Goal: Information Seeking & Learning: Learn about a topic

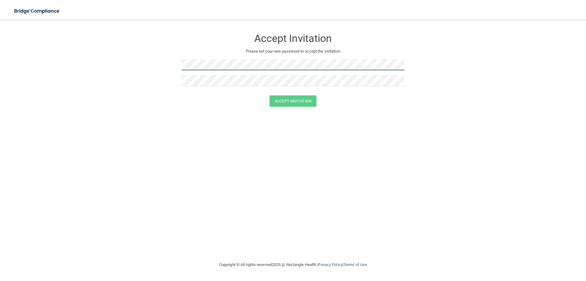
click at [176, 63] on form "Accept Invitation Please set your new password to accept the invitation Accept …" at bounding box center [293, 70] width 562 height 88
click at [295, 101] on button "Accept Invitation" at bounding box center [293, 100] width 47 height 11
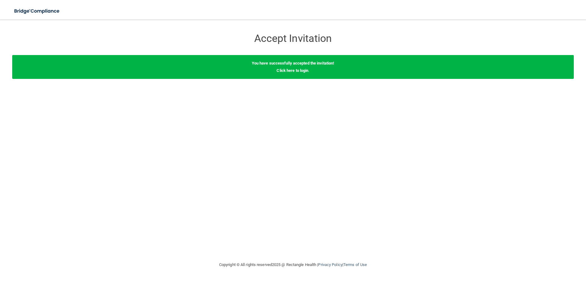
click at [293, 99] on div "Accept Invitation Please set your new password to accept the invitation Accept …" at bounding box center [293, 140] width 562 height 229
click at [283, 70] on link "Click here to login" at bounding box center [293, 70] width 32 height 5
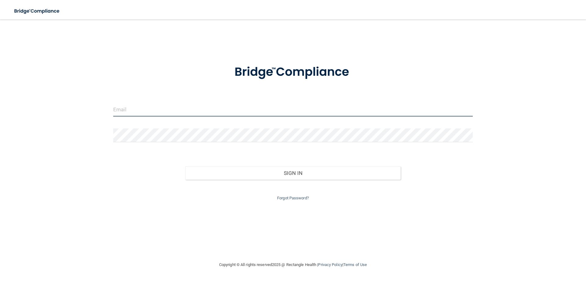
type input "[EMAIL_ADDRESS][DOMAIN_NAME]"
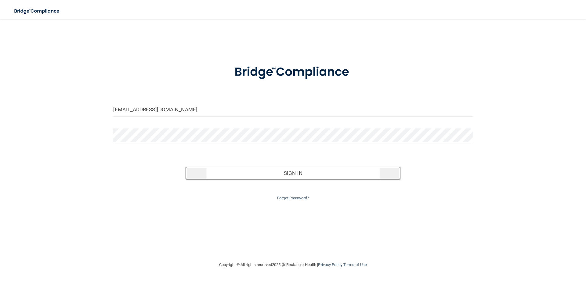
click at [290, 173] on button "Sign In" at bounding box center [293, 172] width 216 height 13
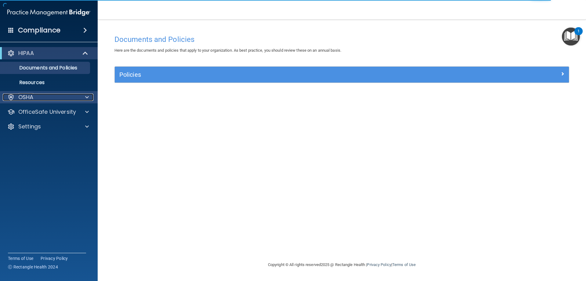
click at [86, 96] on span at bounding box center [87, 96] width 4 height 7
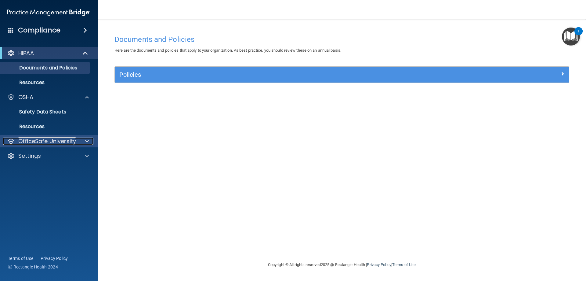
click at [87, 141] on span at bounding box center [87, 140] width 4 height 7
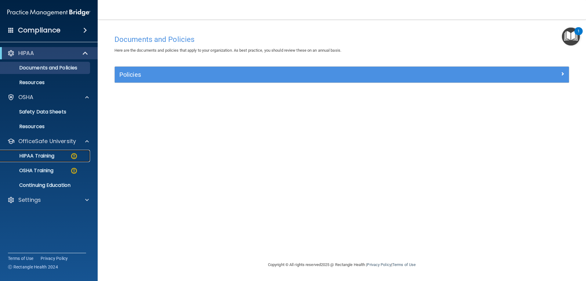
click at [63, 156] on div "HIPAA Training" at bounding box center [45, 156] width 83 height 6
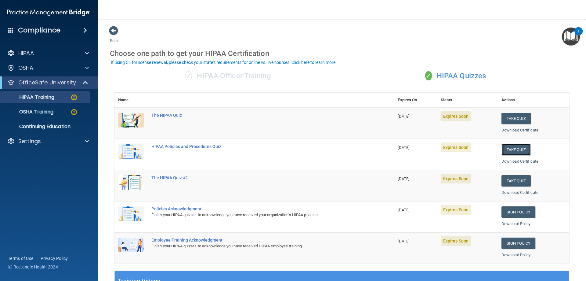
click at [511, 148] on button "Take Quiz" at bounding box center [516, 149] width 29 height 11
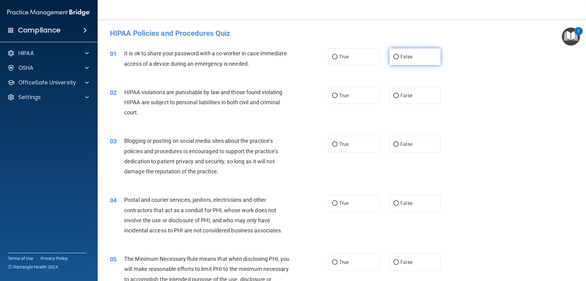
click at [394, 57] on input "False" at bounding box center [396, 57] width 5 height 5
radio input "true"
click at [333, 95] on input "True" at bounding box center [334, 95] width 5 height 5
radio input "true"
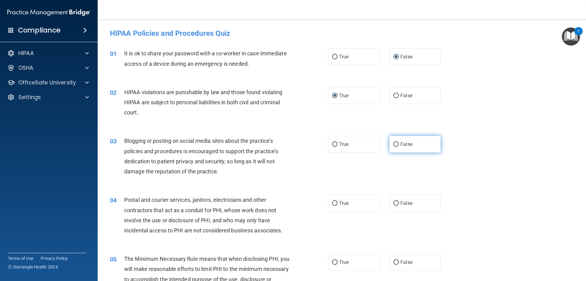
click at [396, 144] on input "False" at bounding box center [396, 144] width 5 height 5
radio input "true"
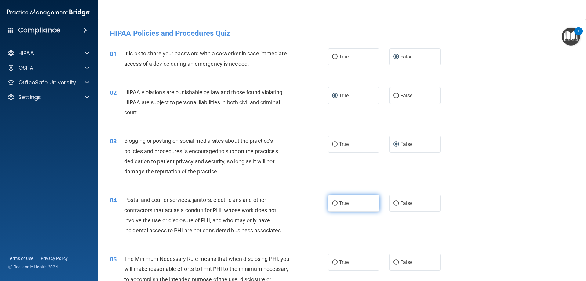
click at [334, 203] on input "True" at bounding box center [334, 203] width 5 height 5
radio input "true"
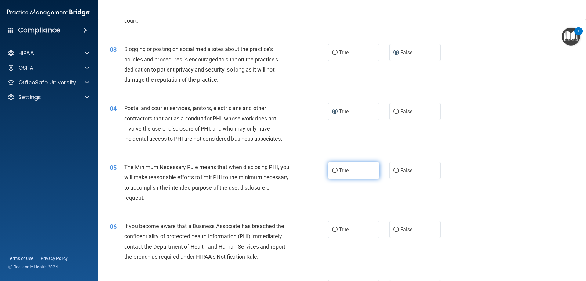
scroll to position [122, 0]
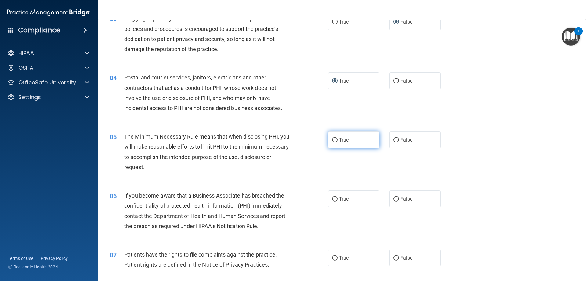
click at [334, 141] on input "True" at bounding box center [334, 140] width 5 height 5
radio input "true"
click at [394, 200] on input "False" at bounding box center [396, 199] width 5 height 5
radio input "true"
click at [339, 258] on span "True" at bounding box center [343, 258] width 9 height 6
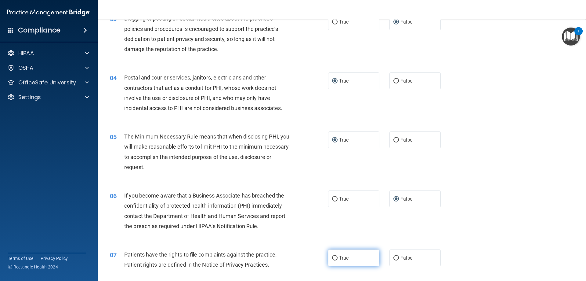
click at [338, 258] on input "True" at bounding box center [334, 258] width 5 height 5
radio input "true"
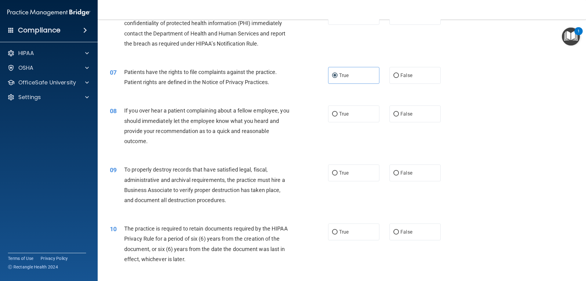
scroll to position [305, 0]
click at [394, 112] on input "False" at bounding box center [396, 113] width 5 height 5
radio input "true"
click at [394, 171] on input "False" at bounding box center [396, 172] width 5 height 5
radio input "true"
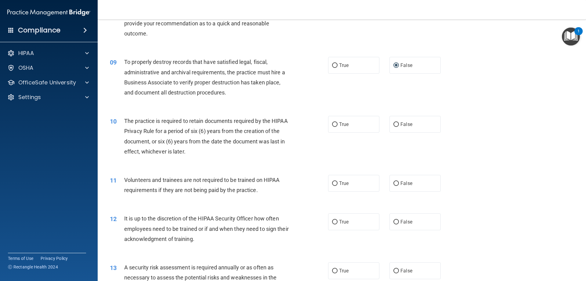
scroll to position [428, 0]
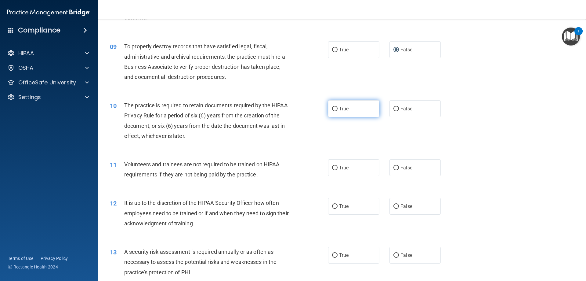
click at [334, 109] on input "True" at bounding box center [334, 109] width 5 height 5
radio input "true"
click at [390, 167] on label "False" at bounding box center [415, 167] width 51 height 17
click at [394, 167] on input "False" at bounding box center [396, 168] width 5 height 5
radio input "true"
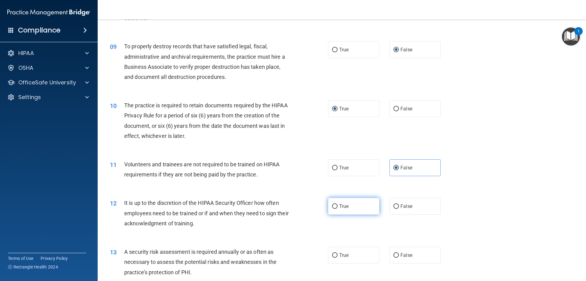
click at [333, 206] on input "True" at bounding box center [334, 206] width 5 height 5
radio input "true"
click at [394, 204] on input "False" at bounding box center [396, 206] width 5 height 5
radio input "true"
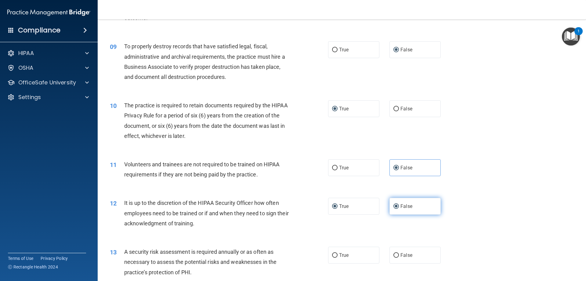
radio input "false"
click at [329, 255] on label "True" at bounding box center [353, 254] width 51 height 17
click at [332, 255] on input "True" at bounding box center [334, 255] width 5 height 5
radio input "true"
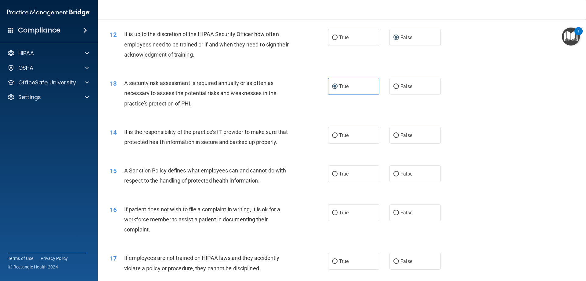
scroll to position [611, 0]
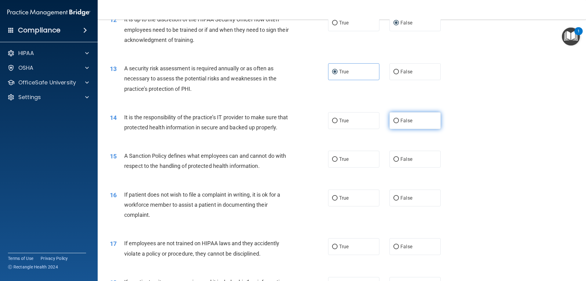
click at [395, 120] on input "False" at bounding box center [396, 121] width 5 height 5
radio input "true"
click at [395, 162] on input "False" at bounding box center [396, 159] width 5 height 5
radio input "true"
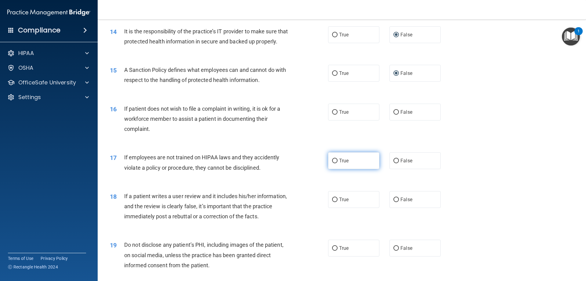
scroll to position [703, 0]
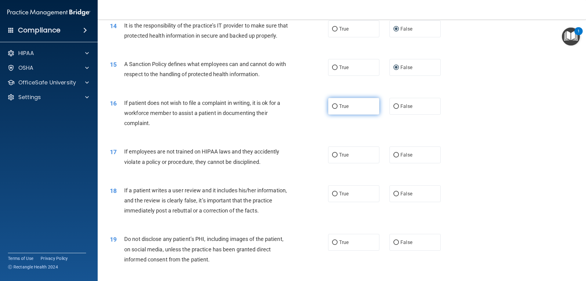
click at [334, 109] on input "True" at bounding box center [334, 106] width 5 height 5
radio input "true"
click at [394, 157] on input "False" at bounding box center [396, 155] width 5 height 5
radio input "true"
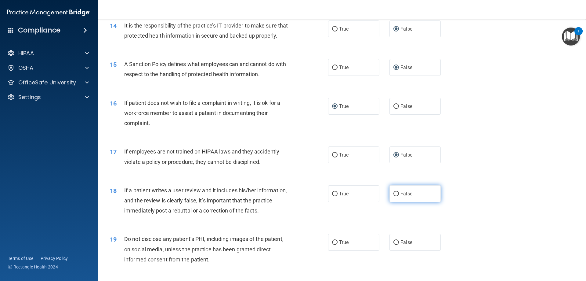
click at [394, 196] on input "False" at bounding box center [396, 194] width 5 height 5
radio input "true"
click at [334, 245] on input "True" at bounding box center [334, 242] width 5 height 5
radio input "true"
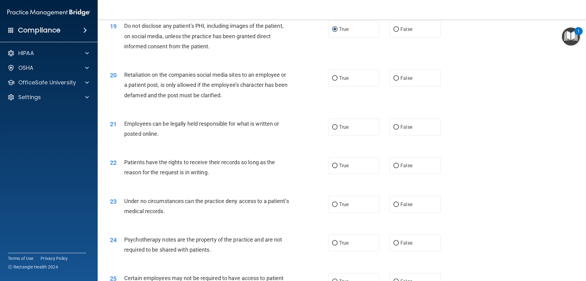
scroll to position [916, 0]
click at [394, 80] on input "False" at bounding box center [396, 77] width 5 height 5
radio input "true"
click at [335, 129] on input "True" at bounding box center [334, 126] width 5 height 5
radio input "true"
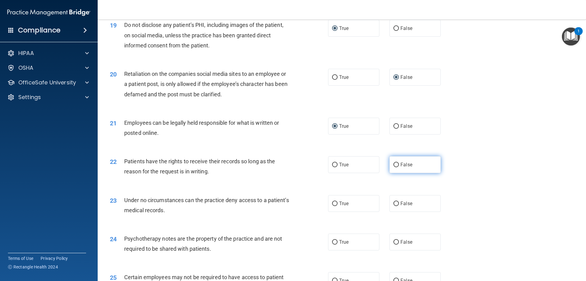
drag, startPoint x: 393, startPoint y: 173, endPoint x: 394, endPoint y: 177, distance: 4.6
click at [394, 167] on input "False" at bounding box center [396, 164] width 5 height 5
radio input "true"
click at [394, 206] on input "False" at bounding box center [396, 203] width 5 height 5
radio input "true"
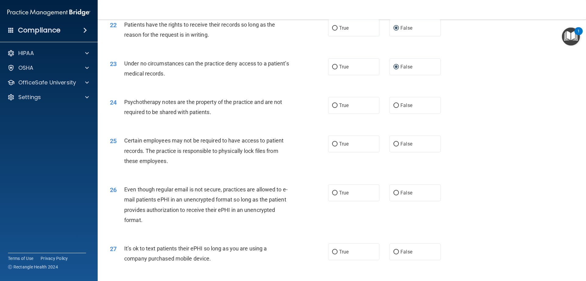
scroll to position [1069, 0]
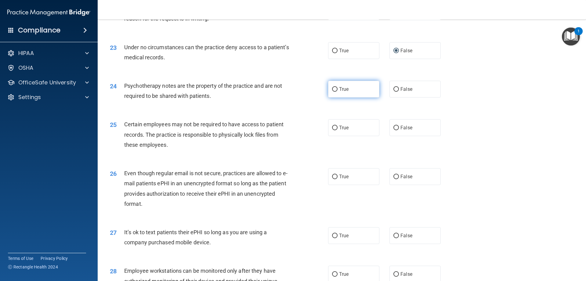
click at [333, 92] on input "True" at bounding box center [334, 89] width 5 height 5
radio input "true"
click at [333, 130] on input "True" at bounding box center [334, 128] width 5 height 5
radio input "true"
click at [334, 179] on input "True" at bounding box center [334, 176] width 5 height 5
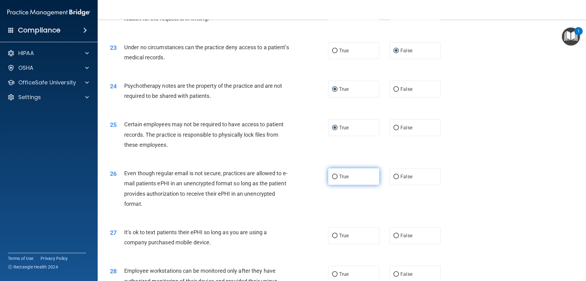
radio input "true"
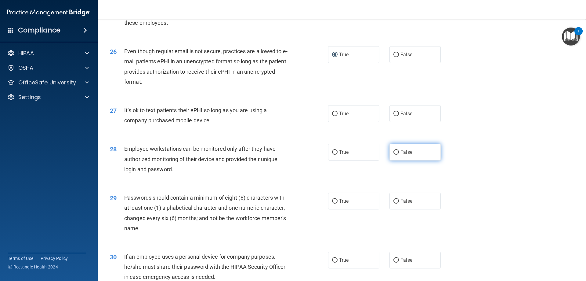
scroll to position [1191, 0]
drag, startPoint x: 393, startPoint y: 123, endPoint x: 397, endPoint y: 152, distance: 29.4
click at [394, 116] on input "False" at bounding box center [396, 113] width 5 height 5
radio input "true"
click at [395, 154] on input "False" at bounding box center [396, 152] width 5 height 5
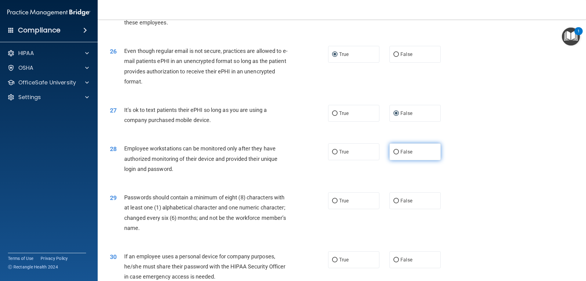
radio input "true"
click at [332, 203] on input "True" at bounding box center [334, 201] width 5 height 5
radio input "true"
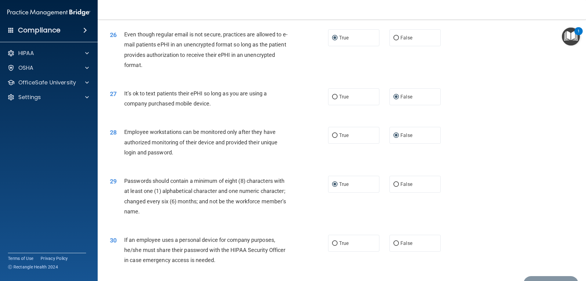
scroll to position [1253, 0]
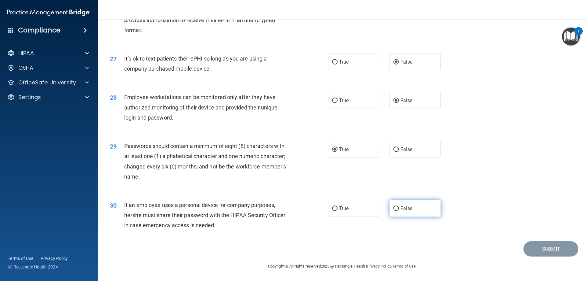
click at [394, 207] on input "False" at bounding box center [396, 208] width 5 height 5
radio input "true"
click at [541, 249] on button "Submit" at bounding box center [551, 249] width 55 height 16
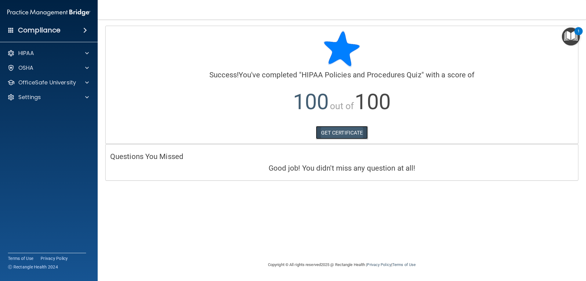
click at [333, 132] on link "GET CERTIFICATE" at bounding box center [342, 132] width 52 height 13
click at [88, 68] on span at bounding box center [87, 67] width 4 height 7
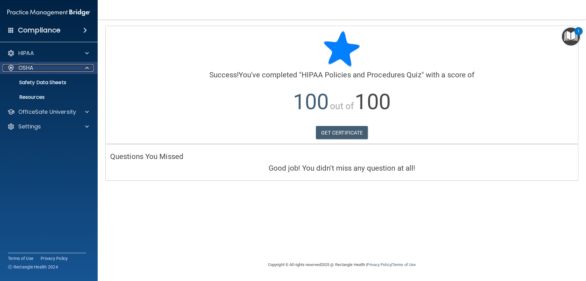
click at [87, 67] on span at bounding box center [87, 67] width 4 height 7
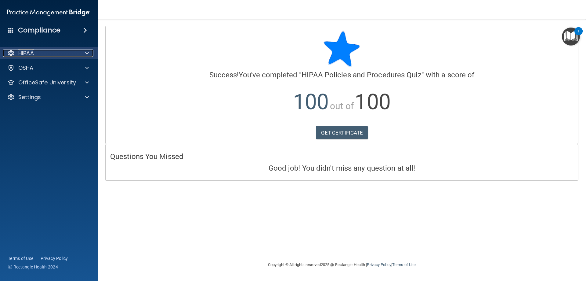
click at [86, 52] on span at bounding box center [87, 52] width 4 height 7
click at [86, 50] on span at bounding box center [87, 52] width 4 height 7
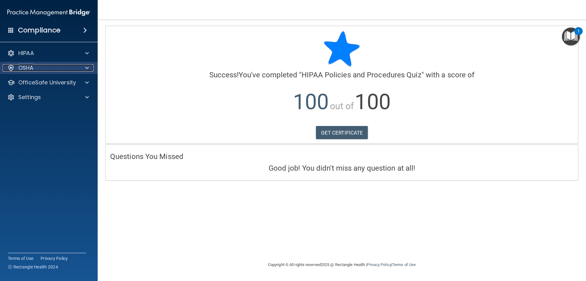
click at [87, 67] on span at bounding box center [87, 67] width 4 height 7
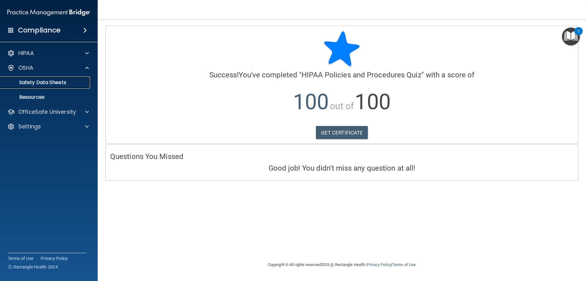
click at [62, 80] on p "Safety Data Sheets" at bounding box center [45, 82] width 83 height 6
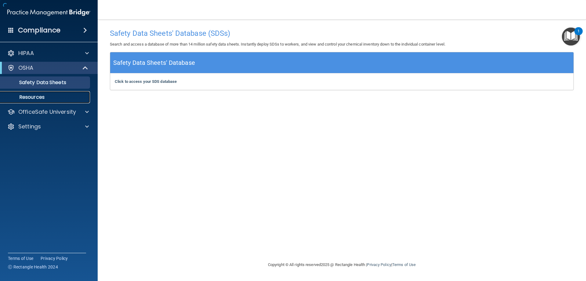
click at [50, 94] on p "Resources" at bounding box center [45, 97] width 83 height 6
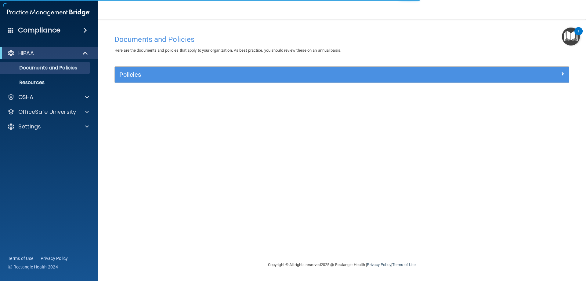
click at [84, 31] on span at bounding box center [85, 30] width 4 height 7
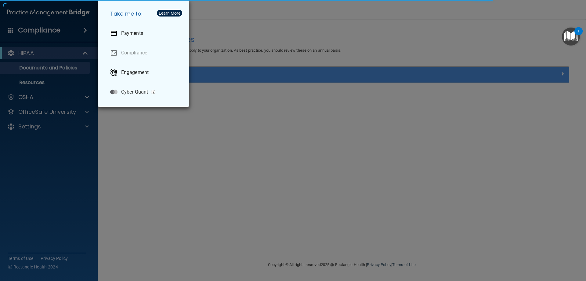
click at [76, 31] on div "Take me to: Payments Compliance Engagement Cyber Quant" at bounding box center [293, 140] width 586 height 281
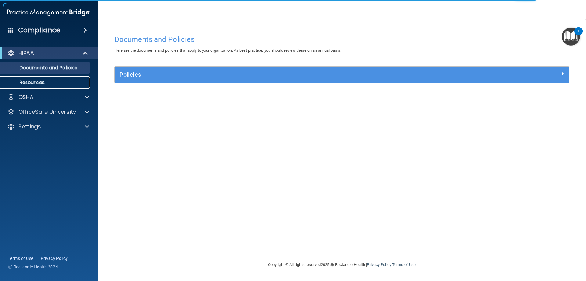
click at [76, 81] on p "Resources" at bounding box center [45, 82] width 83 height 6
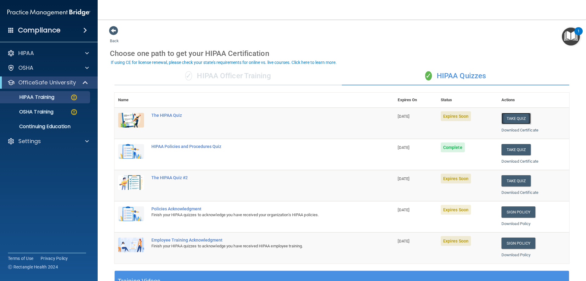
click at [517, 119] on button "Take Quiz" at bounding box center [516, 118] width 29 height 11
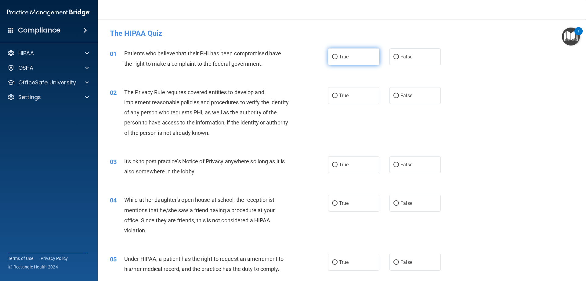
click at [332, 57] on input "True" at bounding box center [334, 57] width 5 height 5
radio input "true"
click at [332, 96] on input "True" at bounding box center [334, 95] width 5 height 5
radio input "true"
click at [394, 165] on input "False" at bounding box center [396, 164] width 5 height 5
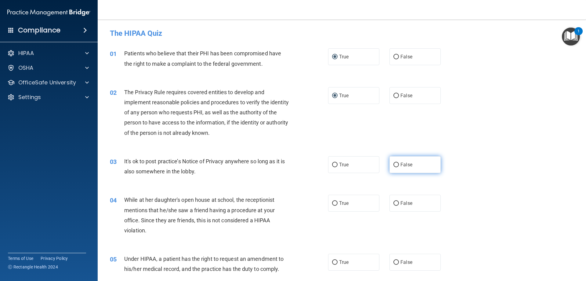
radio input "true"
click at [395, 203] on input "False" at bounding box center [396, 203] width 5 height 5
radio input "true"
click at [394, 260] on input "False" at bounding box center [396, 262] width 5 height 5
radio input "true"
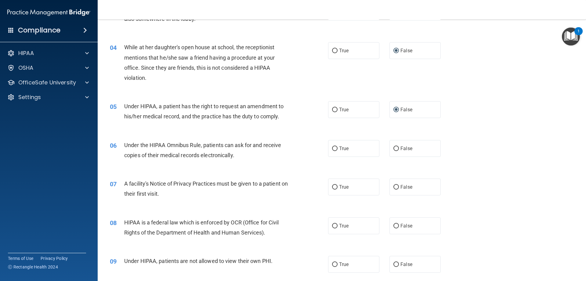
scroll to position [153, 0]
click at [332, 148] on input "True" at bounding box center [334, 148] width 5 height 5
radio input "true"
click at [333, 186] on input "True" at bounding box center [334, 186] width 5 height 5
radio input "true"
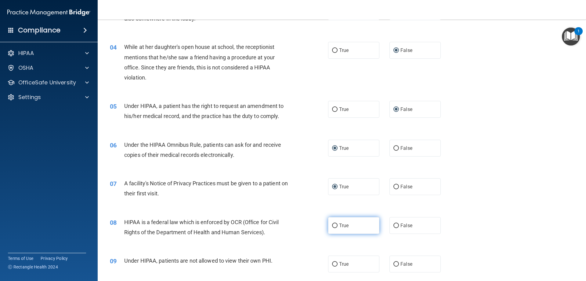
click at [332, 225] on input "True" at bounding box center [334, 225] width 5 height 5
radio input "true"
click at [394, 262] on input "False" at bounding box center [396, 264] width 5 height 5
radio input "true"
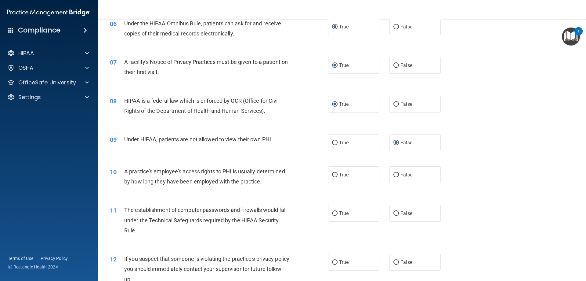
scroll to position [275, 0]
click at [394, 173] on input "False" at bounding box center [396, 174] width 5 height 5
radio input "true"
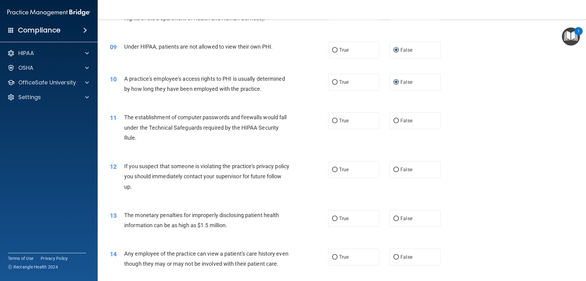
scroll to position [397, 0]
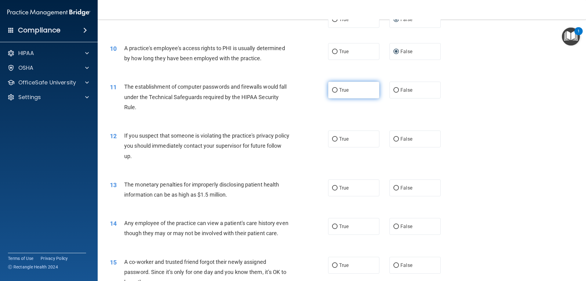
click at [332, 90] on input "True" at bounding box center [334, 90] width 5 height 5
radio input "true"
click at [333, 141] on input "True" at bounding box center [334, 139] width 5 height 5
radio input "true"
click at [333, 189] on input "True" at bounding box center [334, 188] width 5 height 5
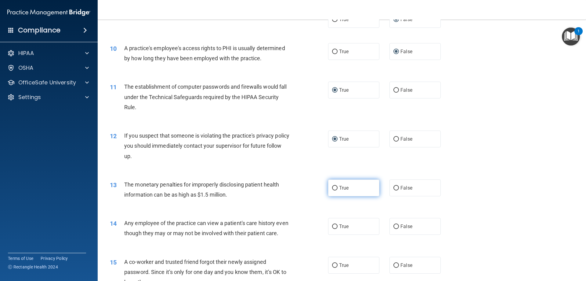
radio input "true"
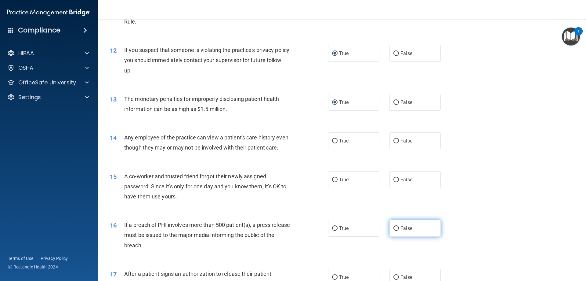
scroll to position [550, 0]
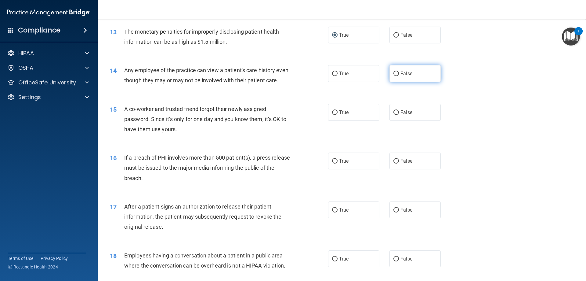
click at [396, 70] on label "False" at bounding box center [415, 73] width 51 height 17
click at [396, 71] on input "False" at bounding box center [396, 73] width 5 height 5
radio input "true"
click at [401, 115] on span "False" at bounding box center [407, 112] width 12 height 6
click at [399, 115] on input "False" at bounding box center [396, 112] width 5 height 5
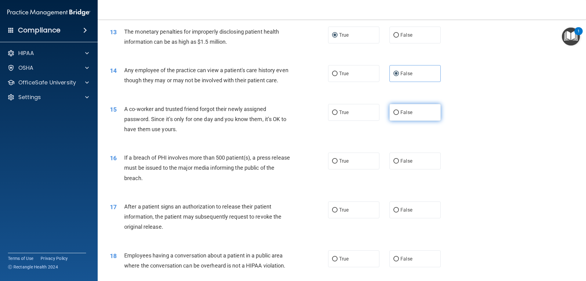
radio input "true"
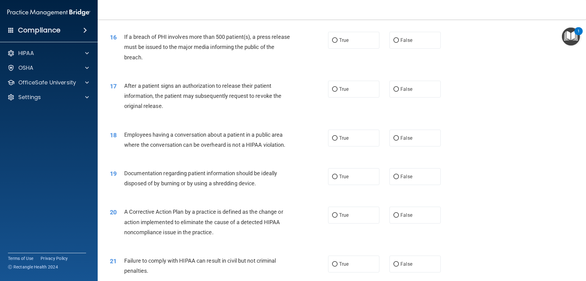
scroll to position [672, 0]
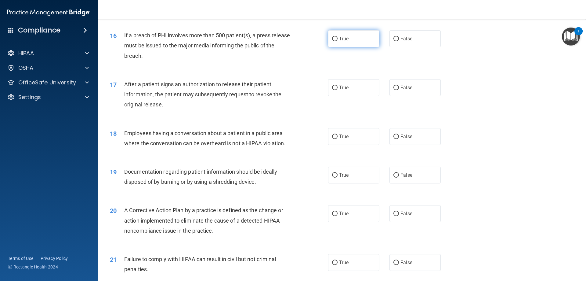
click at [335, 41] on input "True" at bounding box center [334, 39] width 5 height 5
radio input "true"
click at [333, 90] on input "True" at bounding box center [334, 88] width 5 height 5
radio input "true"
click at [397, 145] on label "False" at bounding box center [415, 136] width 51 height 17
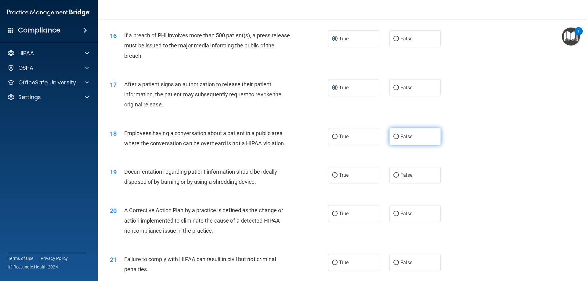
click at [397, 139] on input "False" at bounding box center [396, 136] width 5 height 5
radio input "true"
click at [345, 178] on span "True" at bounding box center [343, 175] width 9 height 6
click at [338, 177] on input "True" at bounding box center [334, 175] width 5 height 5
radio input "true"
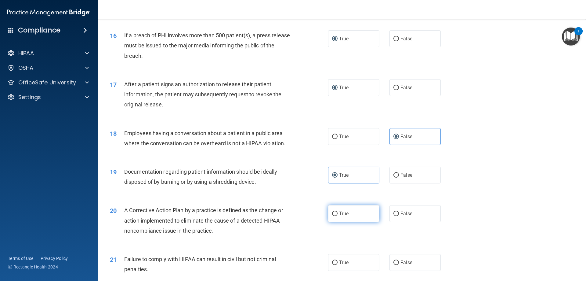
click at [336, 222] on label "True" at bounding box center [353, 213] width 51 height 17
click at [336, 216] on input "True" at bounding box center [334, 213] width 5 height 5
radio input "true"
click at [400, 267] on label "False" at bounding box center [415, 262] width 51 height 17
click at [399, 265] on input "False" at bounding box center [396, 262] width 5 height 5
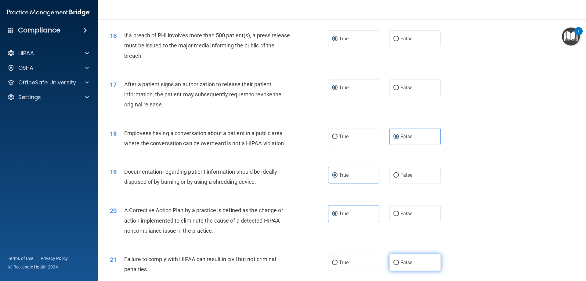
radio input "true"
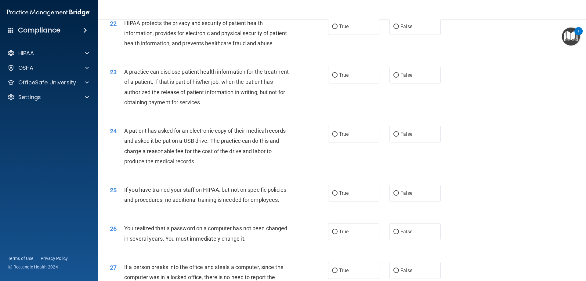
scroll to position [947, 0]
click at [335, 29] on input "True" at bounding box center [334, 26] width 5 height 5
radio input "true"
click at [395, 83] on label "False" at bounding box center [415, 74] width 51 height 17
click at [395, 77] on input "False" at bounding box center [396, 75] width 5 height 5
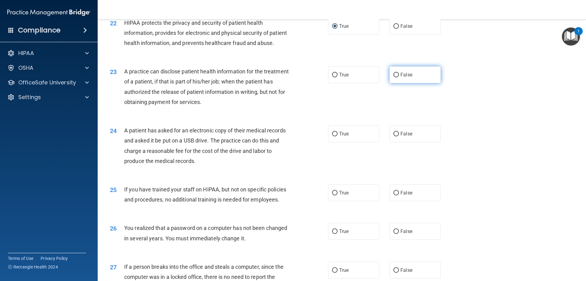
radio input "true"
click at [329, 142] on label "True" at bounding box center [353, 133] width 51 height 17
click at [332, 136] on input "True" at bounding box center [334, 134] width 5 height 5
radio input "true"
click at [397, 201] on label "False" at bounding box center [415, 192] width 51 height 17
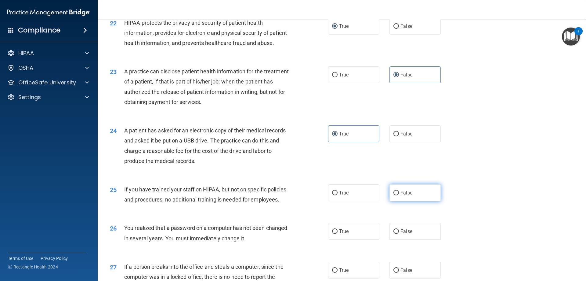
click at [397, 195] on input "False" at bounding box center [396, 193] width 5 height 5
radio input "true"
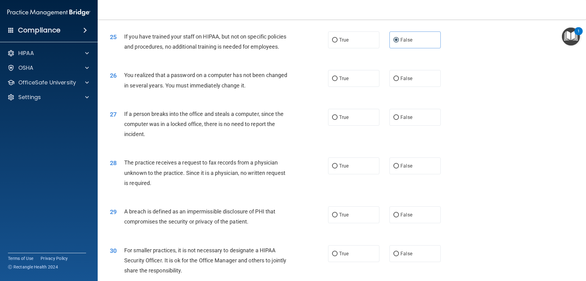
scroll to position [1130, 0]
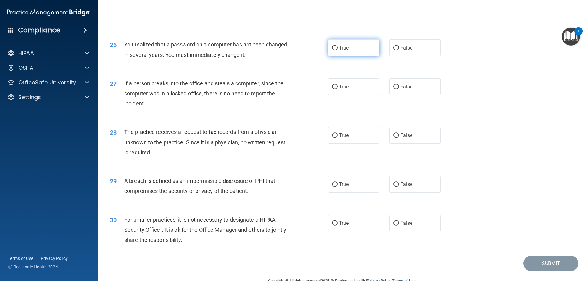
click at [334, 50] on input "True" at bounding box center [334, 48] width 5 height 5
radio input "true"
click at [404, 89] on span "False" at bounding box center [407, 87] width 12 height 6
click at [399, 89] on input "False" at bounding box center [396, 87] width 5 height 5
radio input "true"
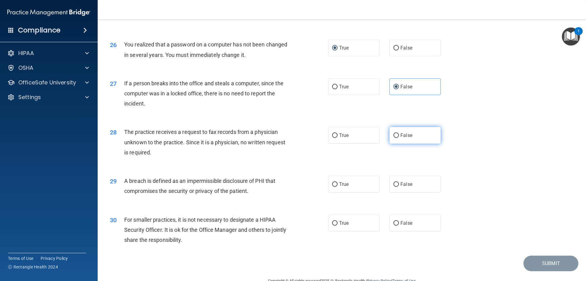
click at [408, 138] on span "False" at bounding box center [407, 135] width 12 height 6
click at [399, 138] on input "False" at bounding box center [396, 135] width 5 height 5
radio input "true"
click at [335, 192] on label "True" at bounding box center [353, 184] width 51 height 17
click at [335, 187] on input "True" at bounding box center [334, 184] width 5 height 5
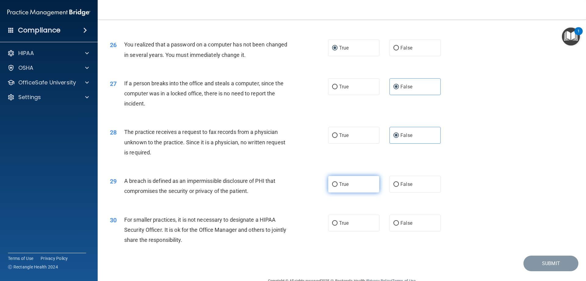
radio input "true"
click at [405, 226] on span "False" at bounding box center [407, 223] width 12 height 6
click at [399, 225] on input "False" at bounding box center [396, 223] width 5 height 5
radio input "true"
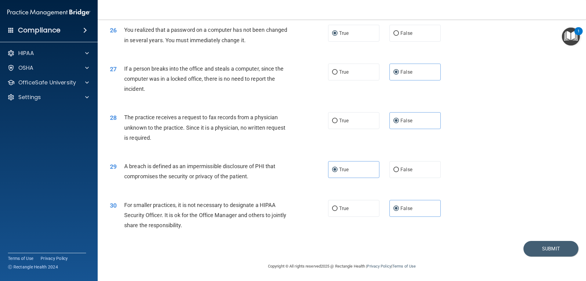
scroll to position [1165, 0]
click at [539, 245] on button "Submit" at bounding box center [551, 249] width 55 height 16
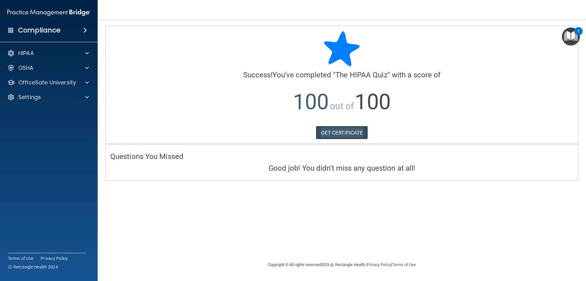
click at [340, 128] on link "GET CERTIFICATE" at bounding box center [342, 132] width 52 height 13
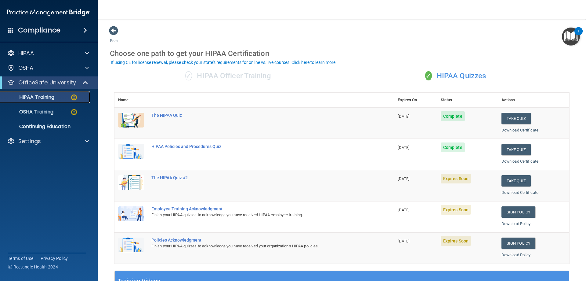
click at [59, 97] on div "HIPAA Training" at bounding box center [45, 97] width 83 height 6
click at [514, 183] on button "Take Quiz" at bounding box center [516, 180] width 29 height 11
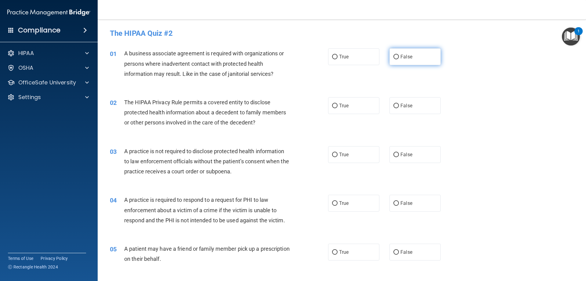
click at [394, 56] on input "False" at bounding box center [396, 57] width 5 height 5
radio input "true"
click at [334, 106] on input "True" at bounding box center [334, 106] width 5 height 5
radio input "true"
click at [394, 156] on input "False" at bounding box center [396, 154] width 5 height 5
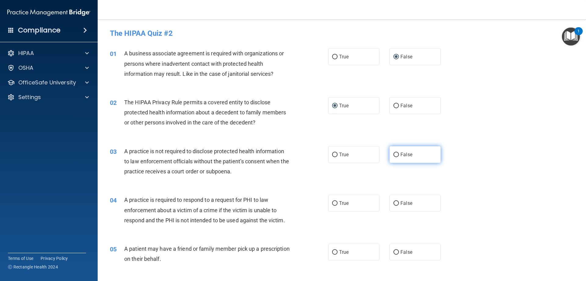
radio input "true"
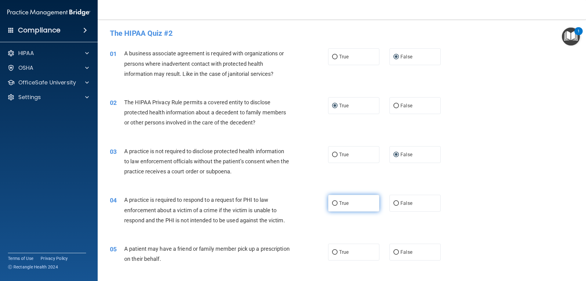
click at [332, 201] on input "True" at bounding box center [334, 203] width 5 height 5
radio input "true"
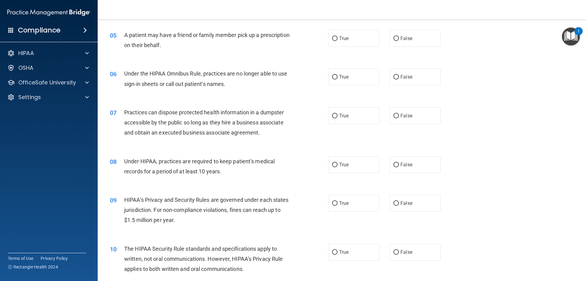
scroll to position [214, 0]
click at [332, 37] on input "True" at bounding box center [334, 38] width 5 height 5
radio input "true"
click at [394, 76] on input "False" at bounding box center [396, 77] width 5 height 5
radio input "true"
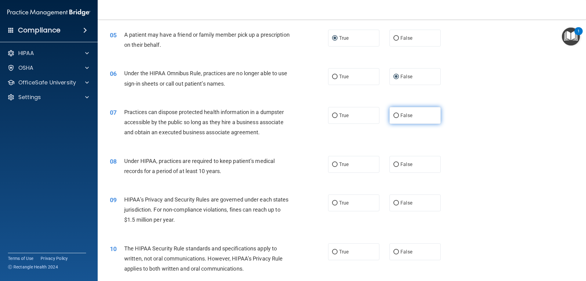
click at [394, 115] on input "False" at bounding box center [396, 115] width 5 height 5
radio input "true"
click at [394, 165] on input "False" at bounding box center [396, 164] width 5 height 5
radio input "true"
click at [394, 204] on input "False" at bounding box center [396, 203] width 5 height 5
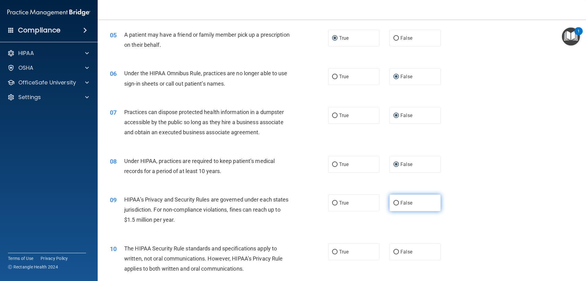
radio input "true"
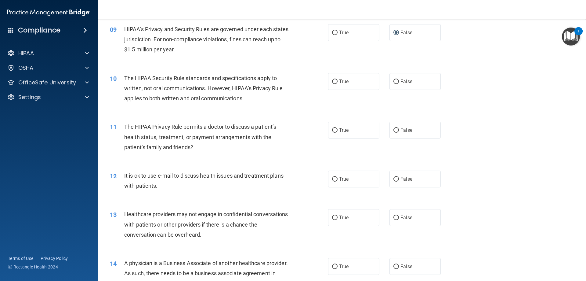
scroll to position [397, 0]
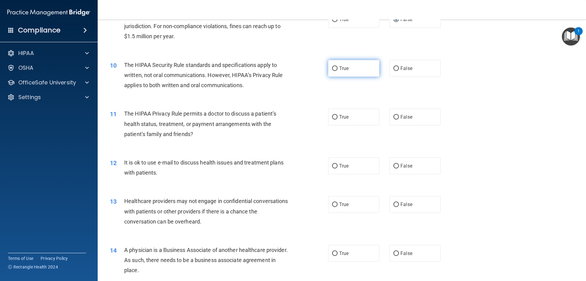
click at [334, 68] on input "True" at bounding box center [334, 68] width 5 height 5
radio input "true"
click at [335, 115] on input "True" at bounding box center [334, 117] width 5 height 5
radio input "true"
click at [335, 162] on label "True" at bounding box center [353, 165] width 51 height 17
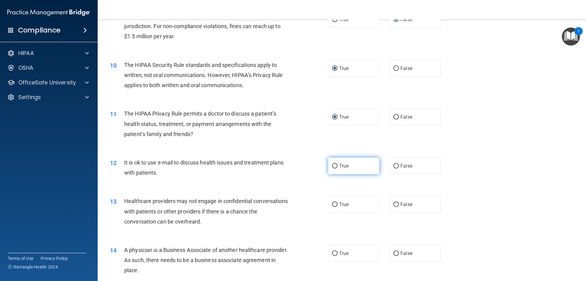
click at [335, 164] on input "True" at bounding box center [334, 166] width 5 height 5
radio input "true"
click at [332, 204] on input "True" at bounding box center [334, 204] width 5 height 5
radio input "true"
click at [394, 204] on input "False" at bounding box center [396, 204] width 5 height 5
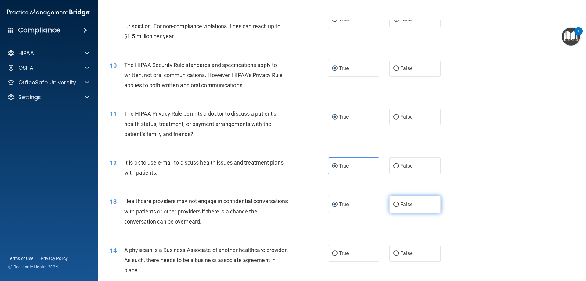
radio input "true"
radio input "false"
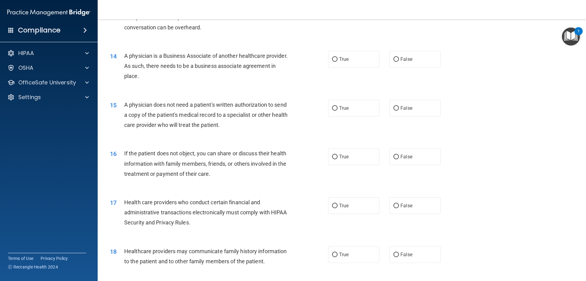
scroll to position [611, 0]
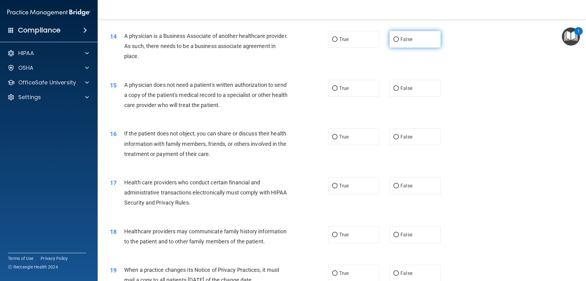
click at [394, 38] on input "False" at bounding box center [396, 39] width 5 height 5
radio input "true"
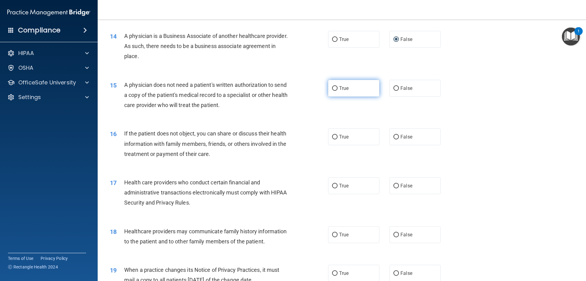
click at [333, 88] on input "True" at bounding box center [334, 88] width 5 height 5
radio input "true"
click at [332, 139] on input "True" at bounding box center [334, 137] width 5 height 5
radio input "true"
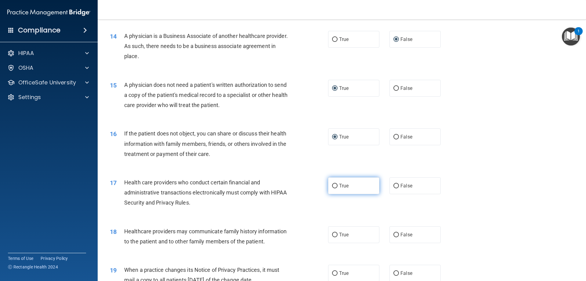
click at [333, 184] on input "True" at bounding box center [334, 186] width 5 height 5
radio input "true"
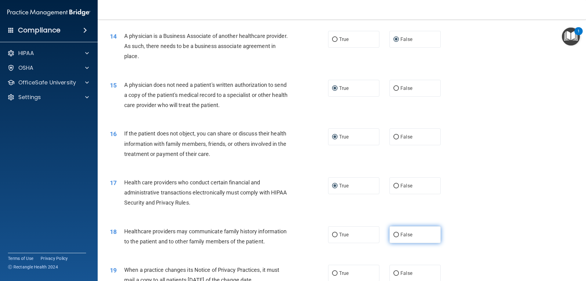
click at [394, 234] on input "False" at bounding box center [396, 234] width 5 height 5
radio input "true"
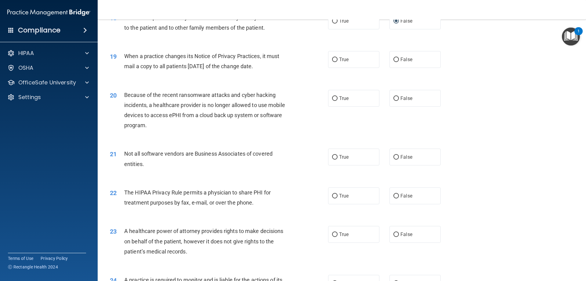
scroll to position [825, 0]
click at [395, 59] on input "False" at bounding box center [396, 59] width 5 height 5
radio input "true"
click at [393, 101] on label "False" at bounding box center [415, 97] width 51 height 17
click at [394, 100] on input "False" at bounding box center [396, 98] width 5 height 5
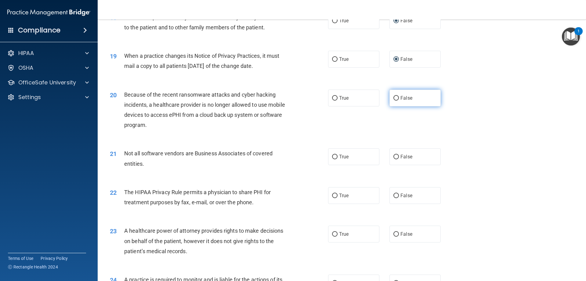
radio input "true"
drag, startPoint x: 337, startPoint y: 158, endPoint x: 340, endPoint y: 187, distance: 29.2
click at [337, 159] on label "True" at bounding box center [353, 156] width 51 height 17
click at [337, 159] on input "True" at bounding box center [334, 157] width 5 height 5
radio input "true"
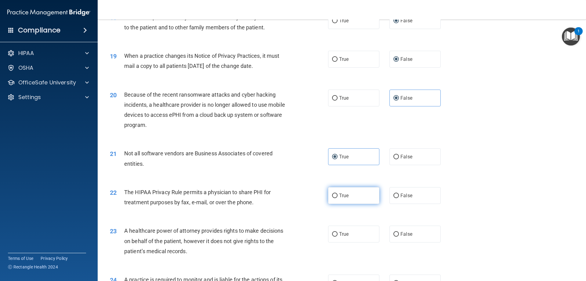
click at [341, 193] on span "True" at bounding box center [343, 195] width 9 height 6
click at [338, 193] on input "True" at bounding box center [334, 195] width 5 height 5
radio input "true"
click at [402, 237] on label "False" at bounding box center [415, 233] width 51 height 17
click at [399, 236] on input "False" at bounding box center [396, 234] width 5 height 5
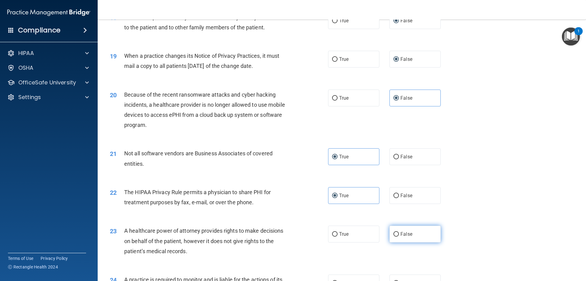
radio input "true"
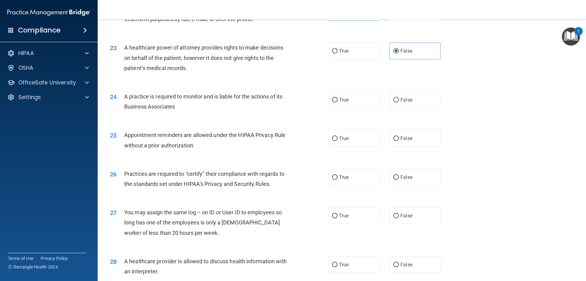
scroll to position [1039, 0]
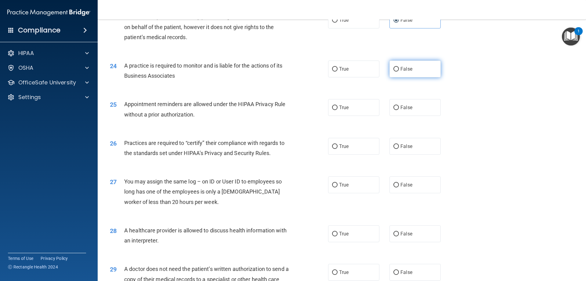
click at [395, 66] on label "False" at bounding box center [415, 68] width 51 height 17
click at [395, 67] on input "False" at bounding box center [396, 69] width 5 height 5
radio input "true"
click at [336, 108] on label "True" at bounding box center [353, 107] width 51 height 17
click at [336, 108] on input "True" at bounding box center [334, 107] width 5 height 5
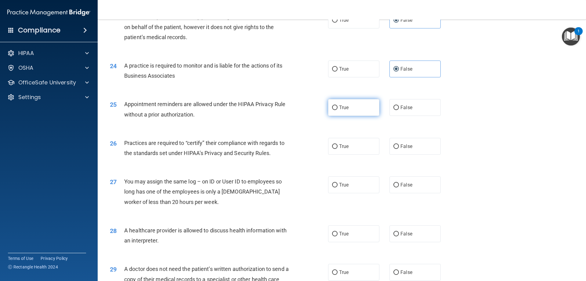
radio input "true"
click at [394, 144] on input "False" at bounding box center [396, 146] width 5 height 5
radio input "true"
click at [401, 185] on span "False" at bounding box center [407, 185] width 12 height 6
click at [398, 185] on input "False" at bounding box center [396, 185] width 5 height 5
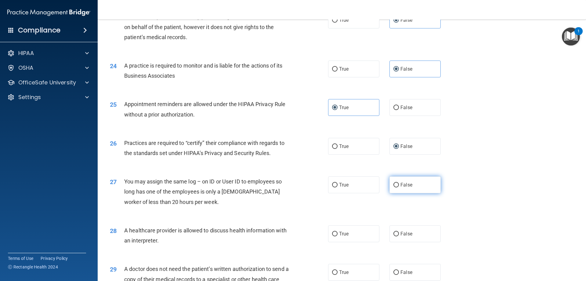
radio input "true"
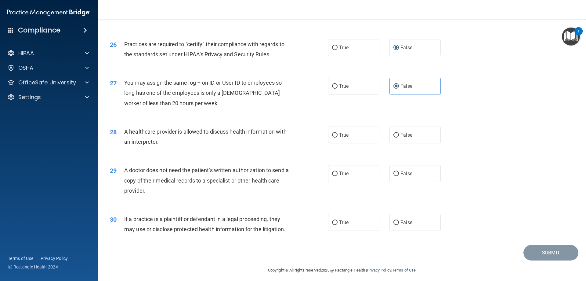
scroll to position [1141, 0]
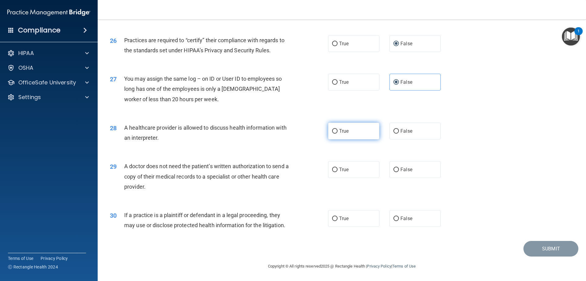
click at [335, 131] on input "True" at bounding box center [334, 131] width 5 height 5
radio input "true"
click at [334, 169] on input "True" at bounding box center [334, 169] width 5 height 5
radio input "true"
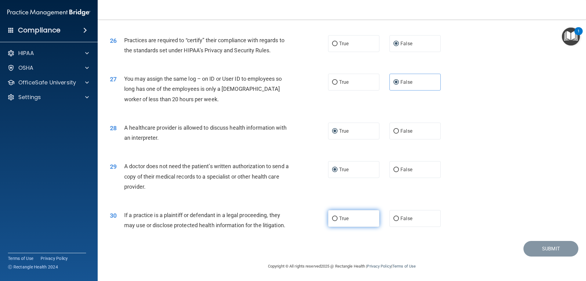
click at [333, 219] on input "True" at bounding box center [334, 218] width 5 height 5
radio input "true"
click at [548, 248] on button "Submit" at bounding box center [551, 249] width 55 height 16
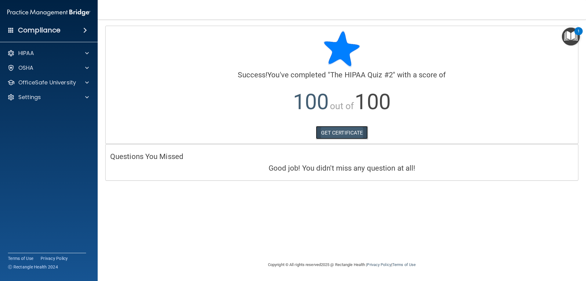
click at [347, 130] on link "GET CERTIFICATE" at bounding box center [342, 132] width 52 height 13
click at [572, 35] on img "Open Resource Center, 1 new notification" at bounding box center [571, 36] width 18 height 18
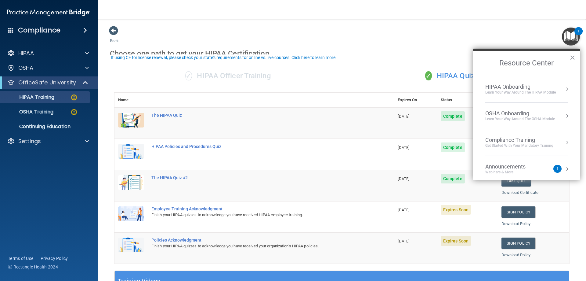
scroll to position [31, 0]
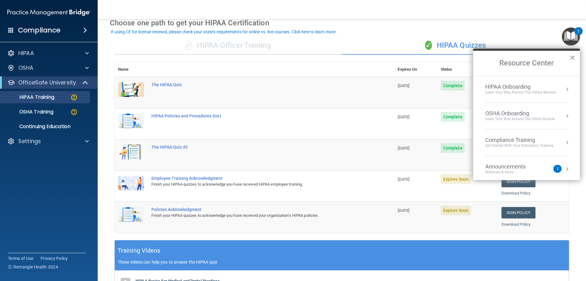
click at [573, 56] on button "×" at bounding box center [573, 58] width 6 height 10
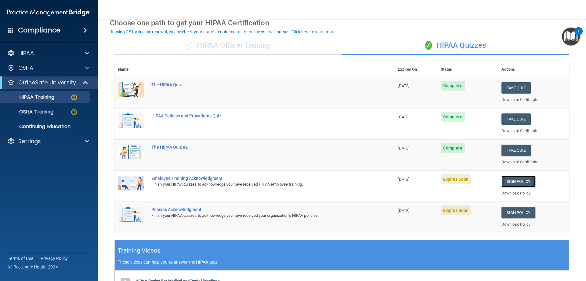
click at [509, 181] on link "Sign Policy" at bounding box center [519, 181] width 34 height 11
click at [513, 211] on link "Sign Policy" at bounding box center [519, 212] width 34 height 11
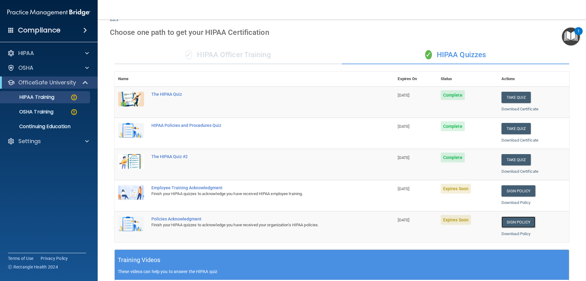
scroll to position [0, 0]
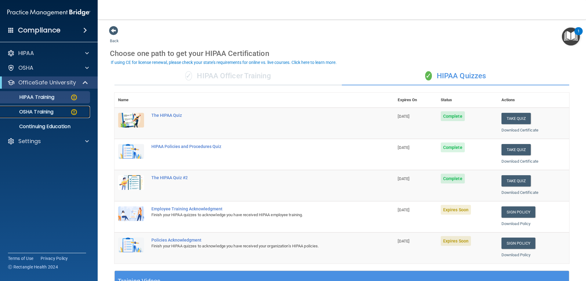
click at [63, 112] on div "OSHA Training" at bounding box center [45, 112] width 83 height 6
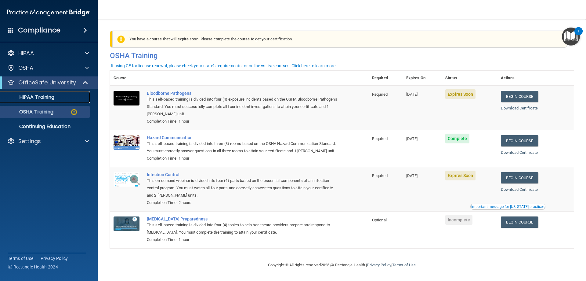
click at [64, 97] on div "HIPAA Training" at bounding box center [45, 97] width 83 height 6
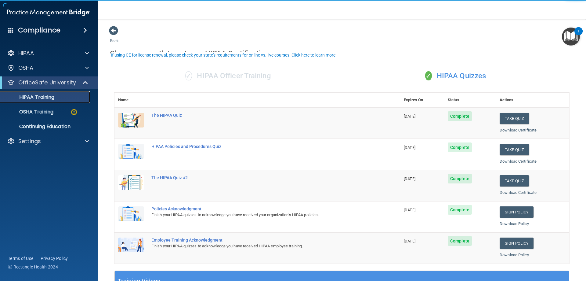
scroll to position [31, 0]
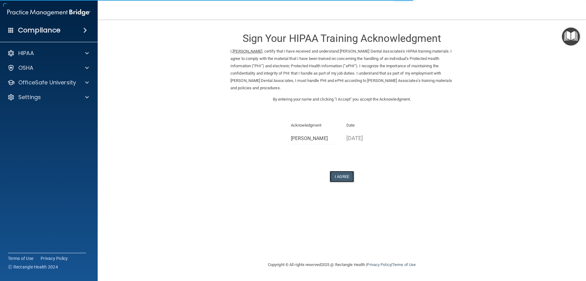
click at [351, 177] on button "I Agree" at bounding box center [342, 176] width 24 height 11
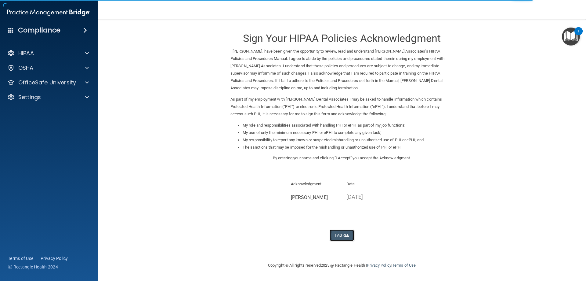
click at [343, 236] on button "I Agree" at bounding box center [342, 234] width 24 height 11
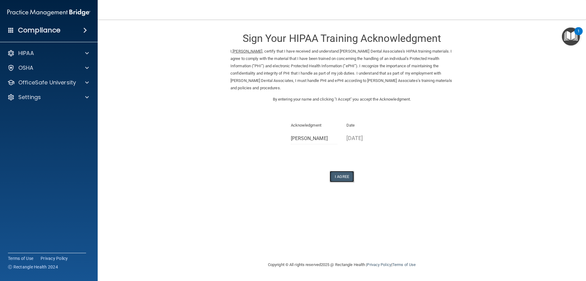
click at [345, 174] on button "I Agree" at bounding box center [342, 176] width 24 height 11
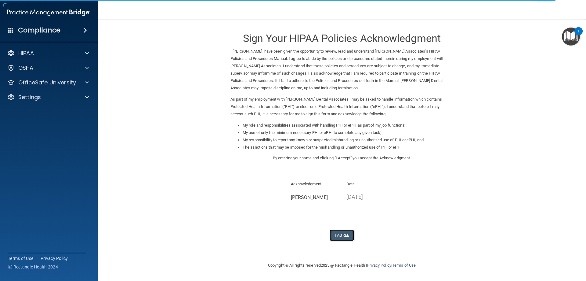
click at [342, 236] on button "I Agree" at bounding box center [342, 234] width 24 height 11
